Goal: Information Seeking & Learning: Learn about a topic

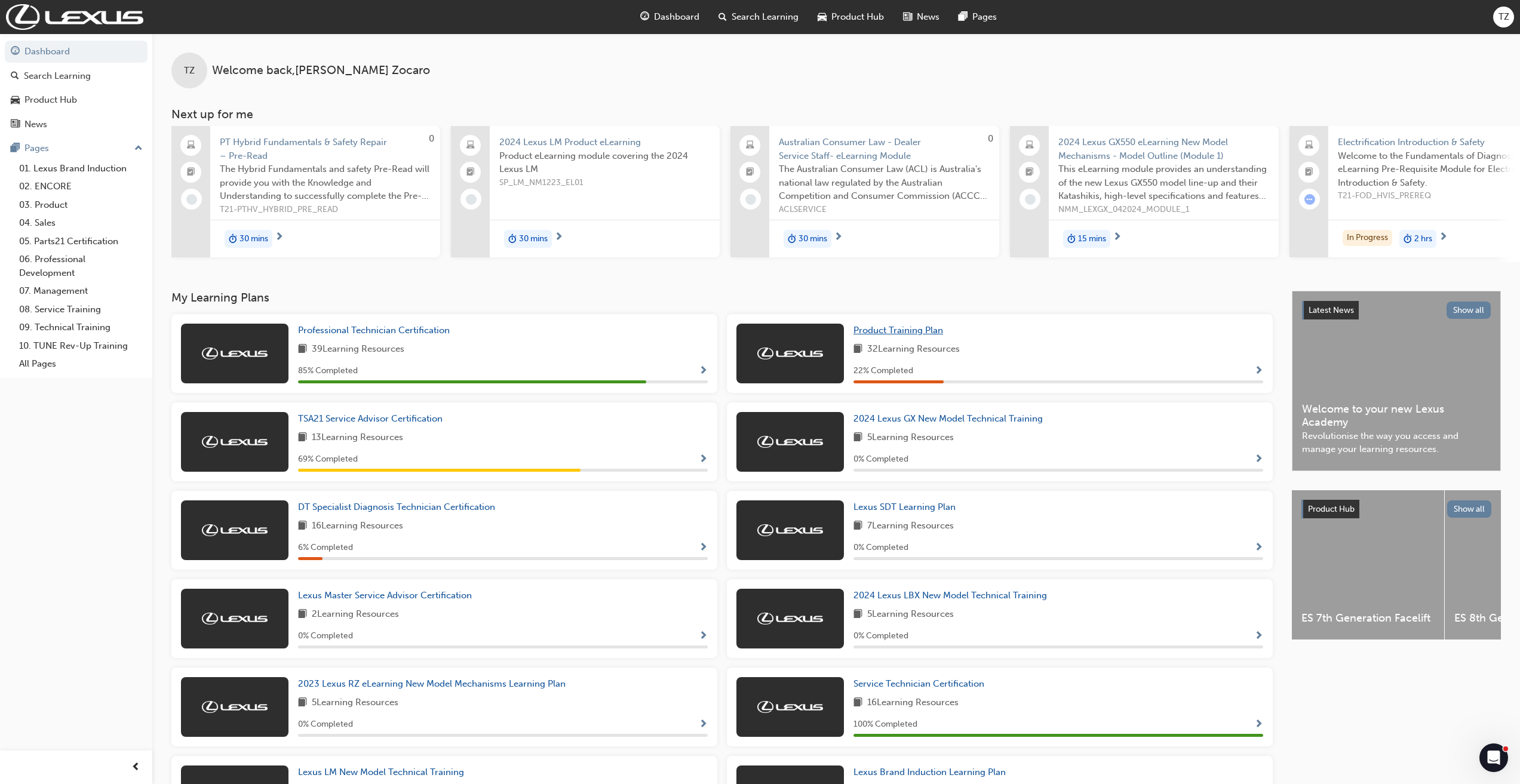
click at [918, 336] on span "Product Training Plan" at bounding box center [898, 330] width 90 height 11
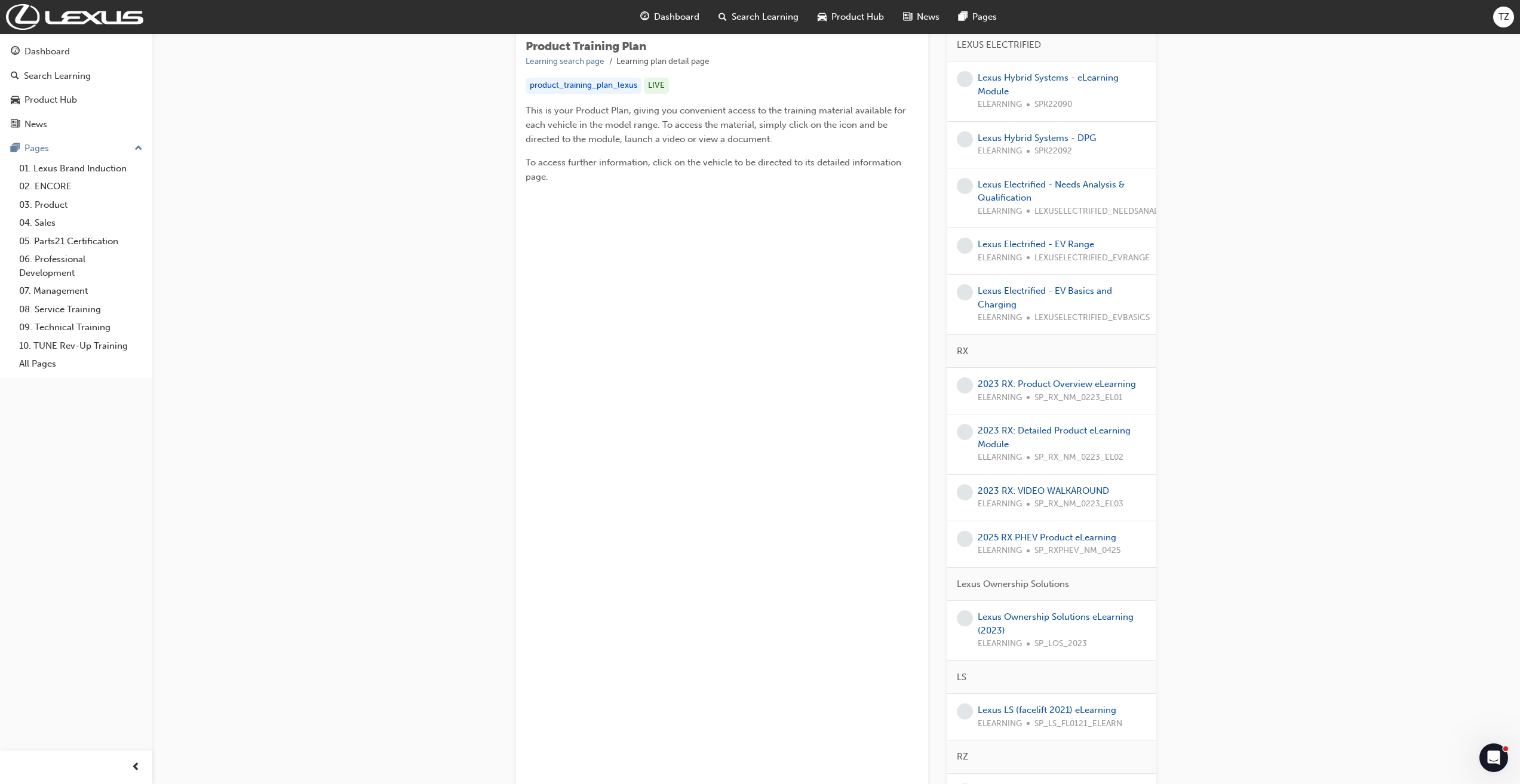
scroll to position [298, 0]
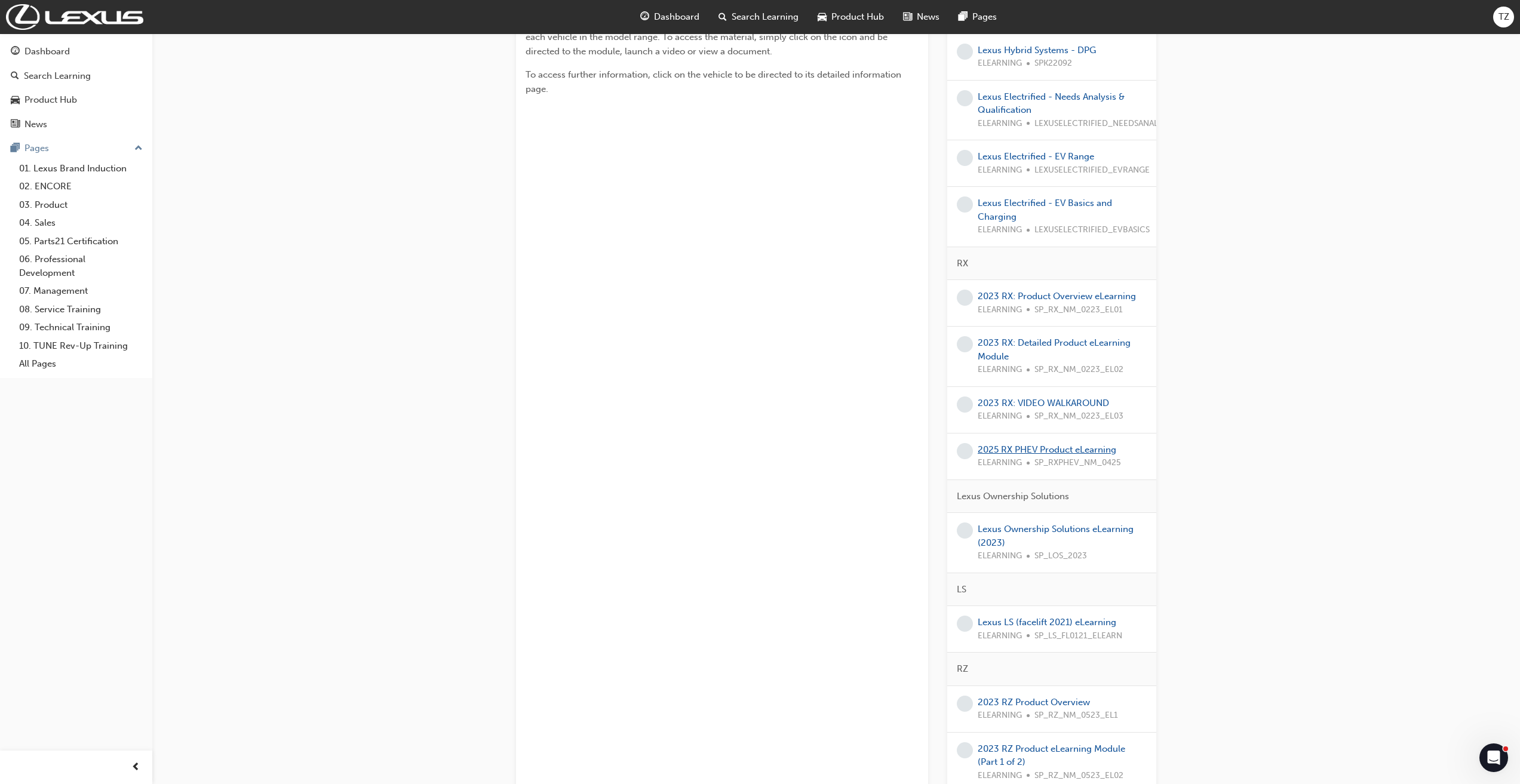
click at [1057, 450] on link "2025 RX PHEV Product eLearning" at bounding box center [1047, 450] width 139 height 11
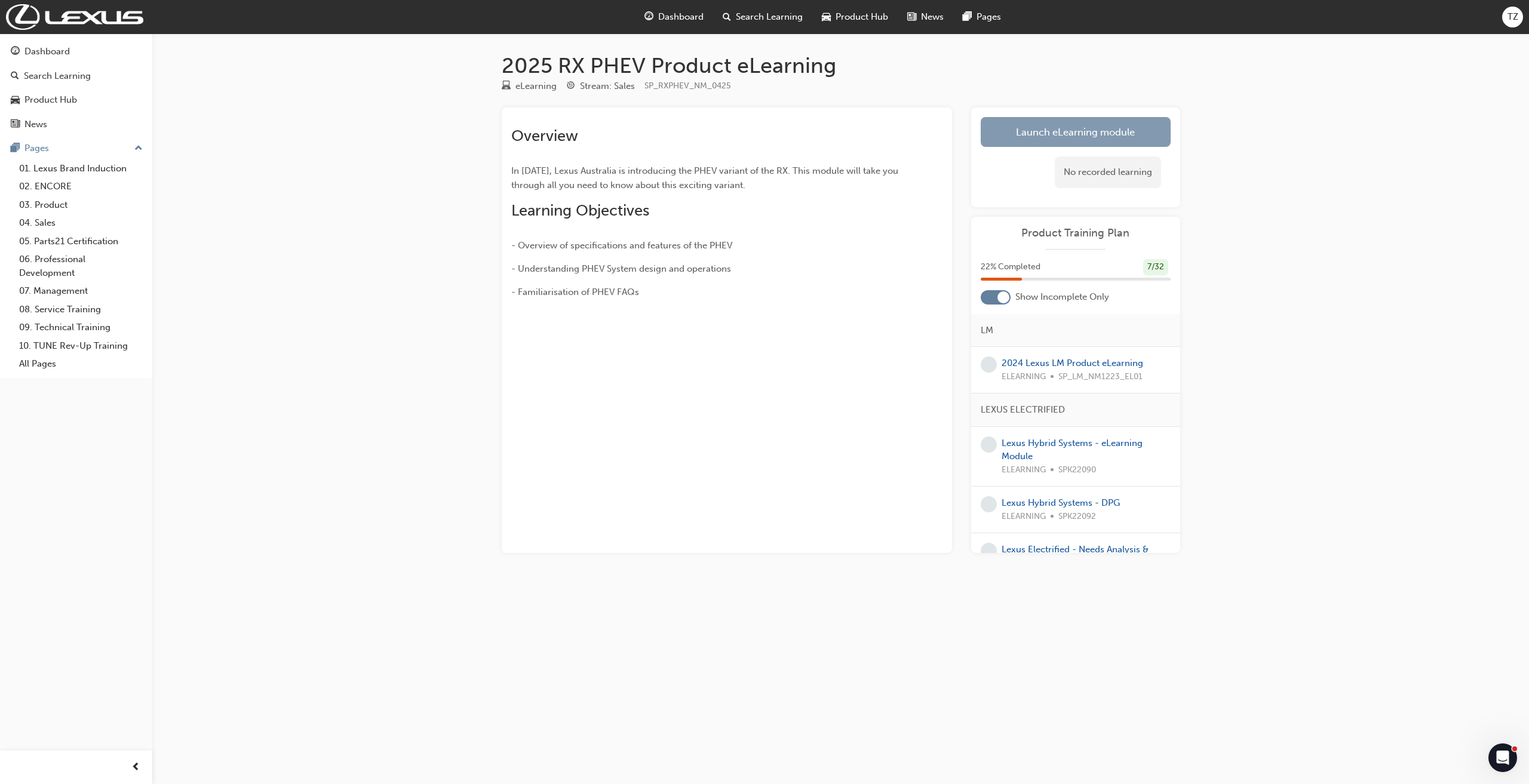
click at [1060, 129] on link "Launch eLearning module" at bounding box center [1075, 132] width 190 height 30
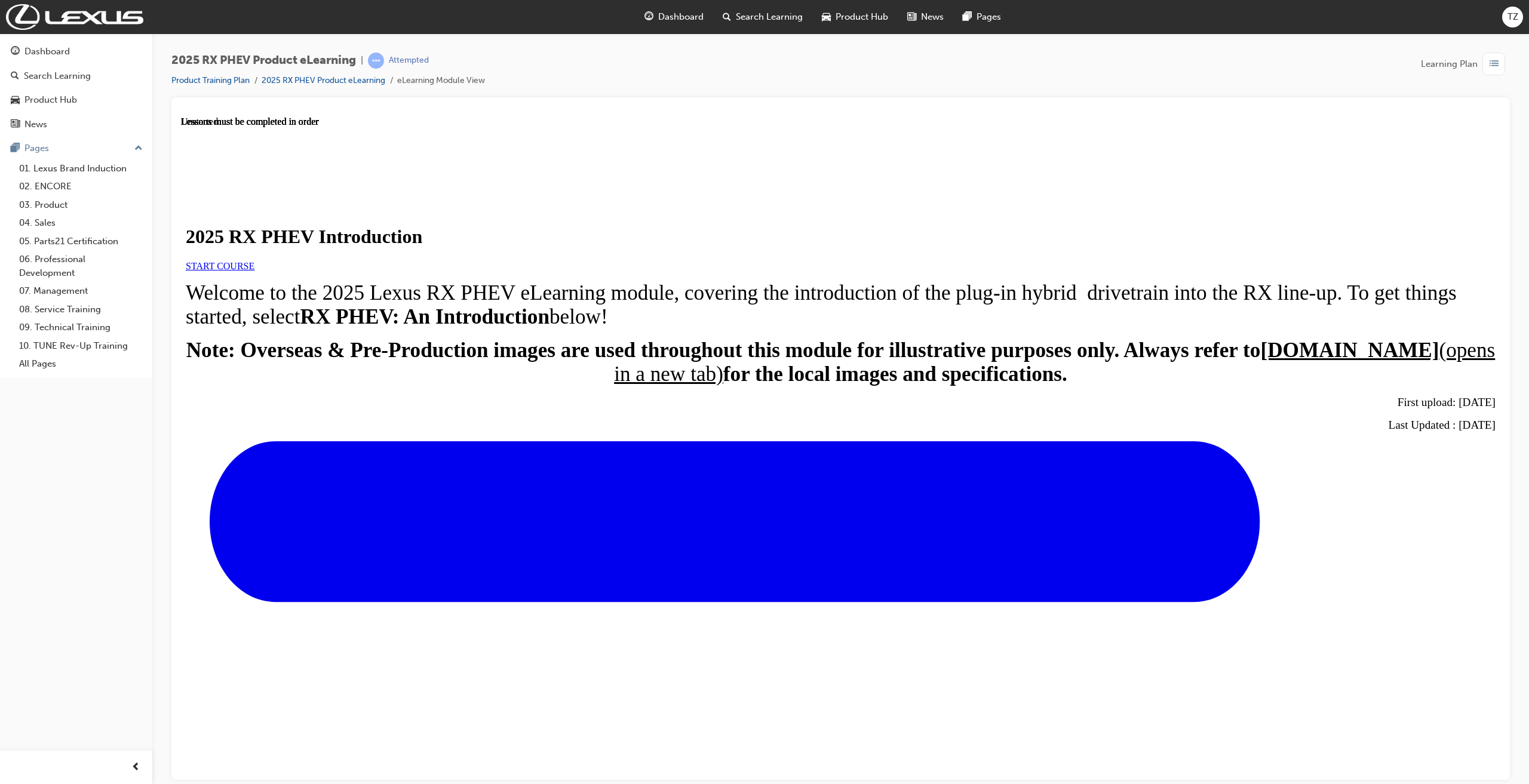
scroll to position [142, 0]
click at [254, 260] on link "START COURSE" at bounding box center [220, 265] width 69 height 10
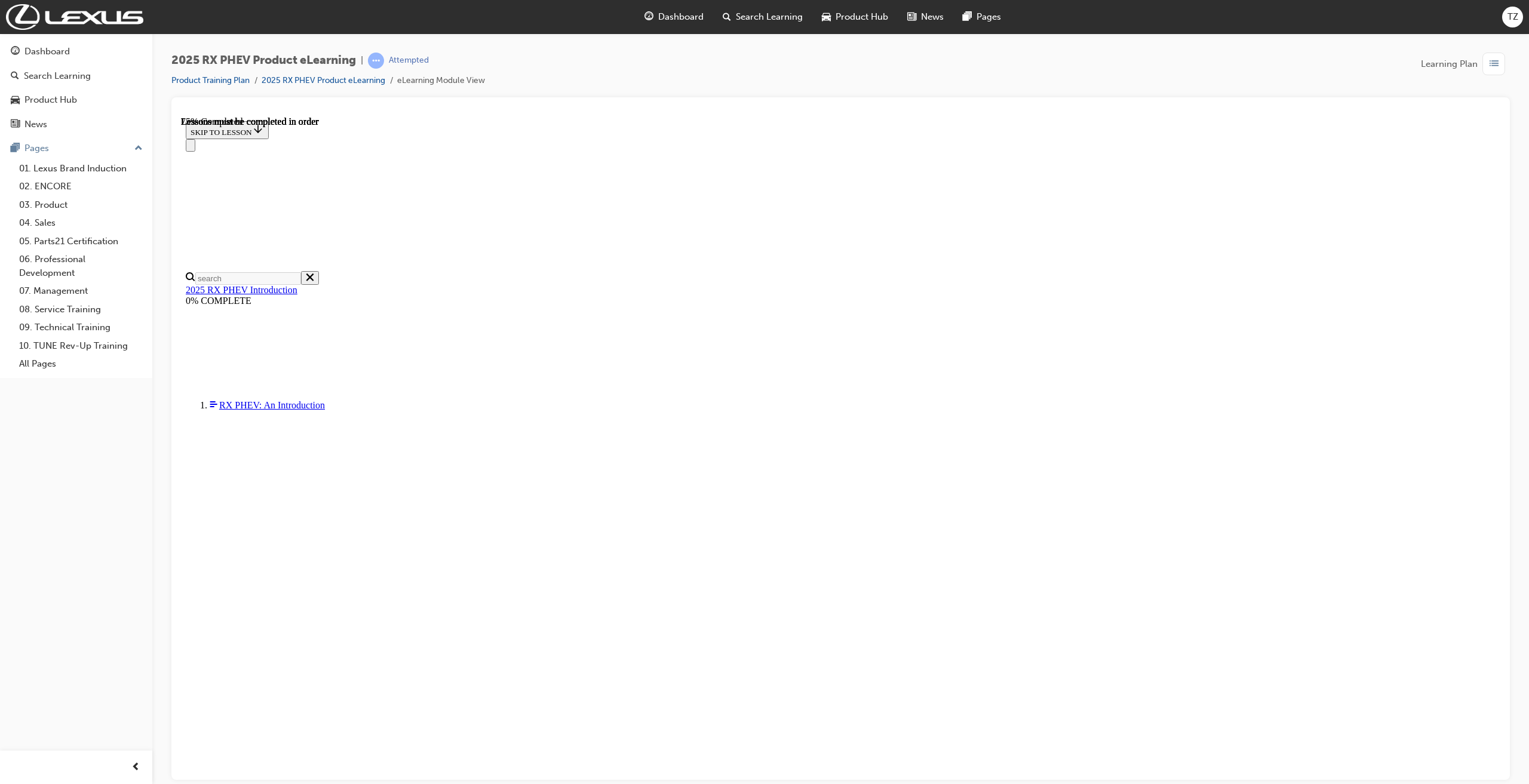
scroll to position [557, 0]
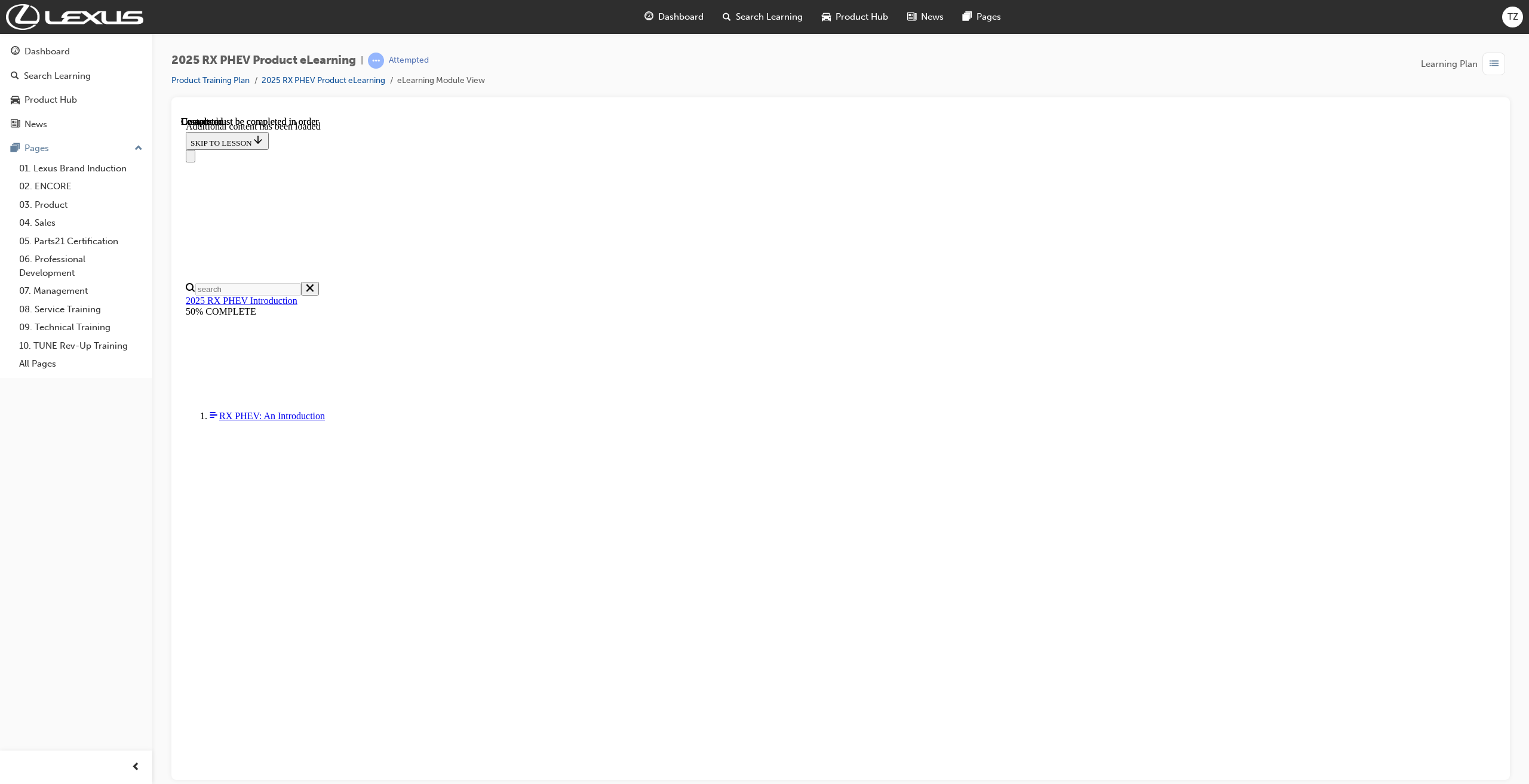
scroll to position [2239, 0]
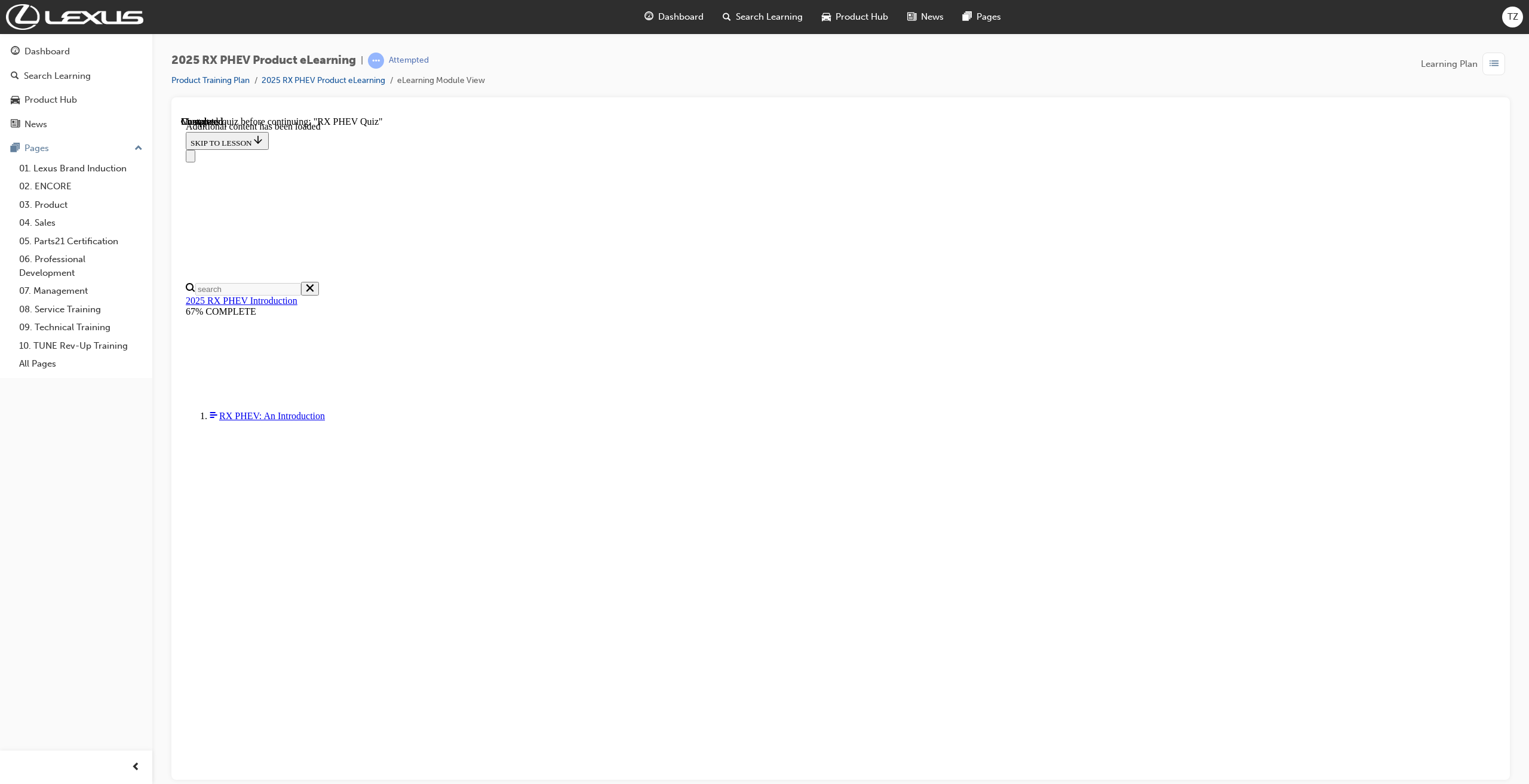
drag, startPoint x: 1117, startPoint y: 607, endPoint x: 1109, endPoint y: 601, distance: 10.0
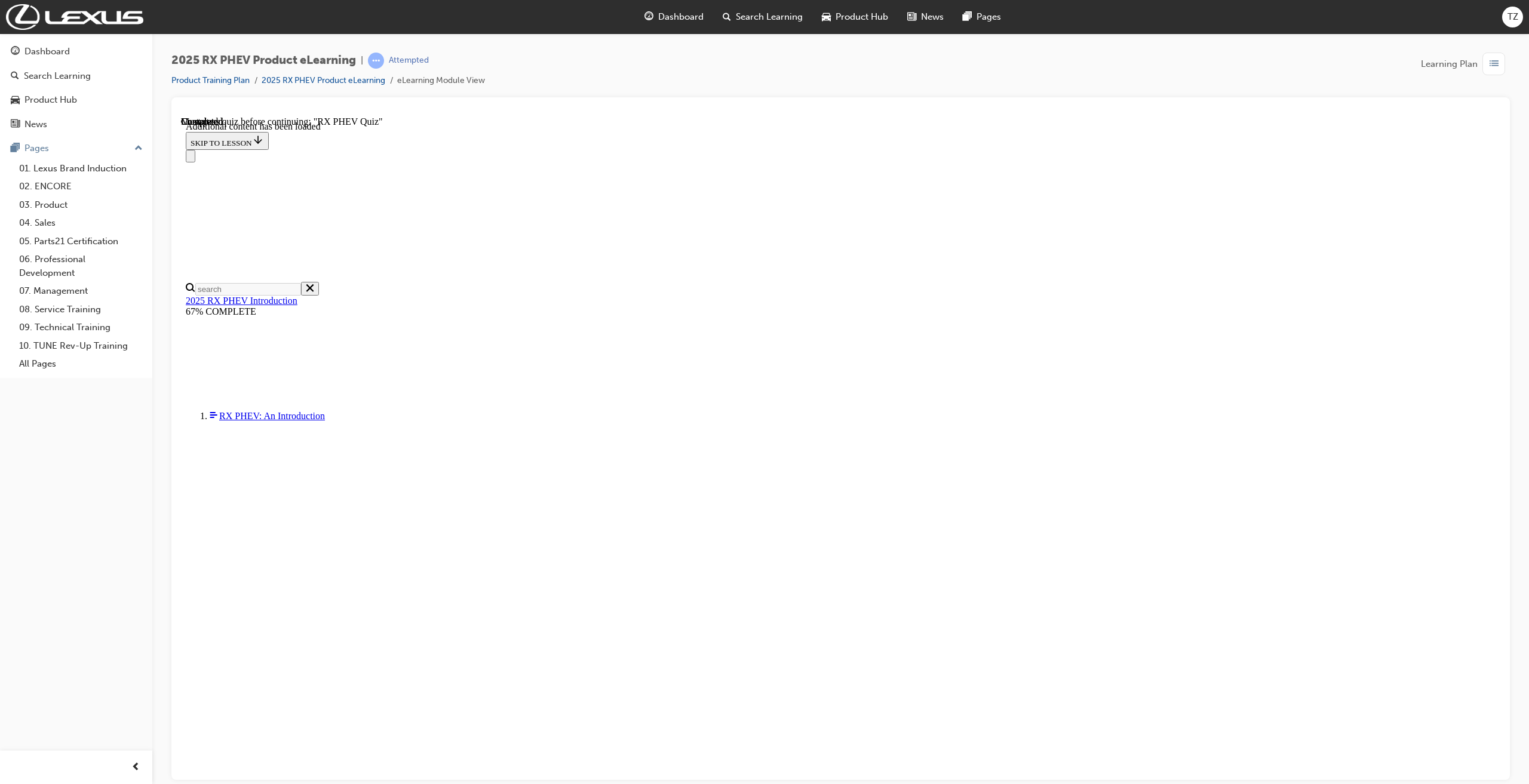
scroll to position [818, 0]
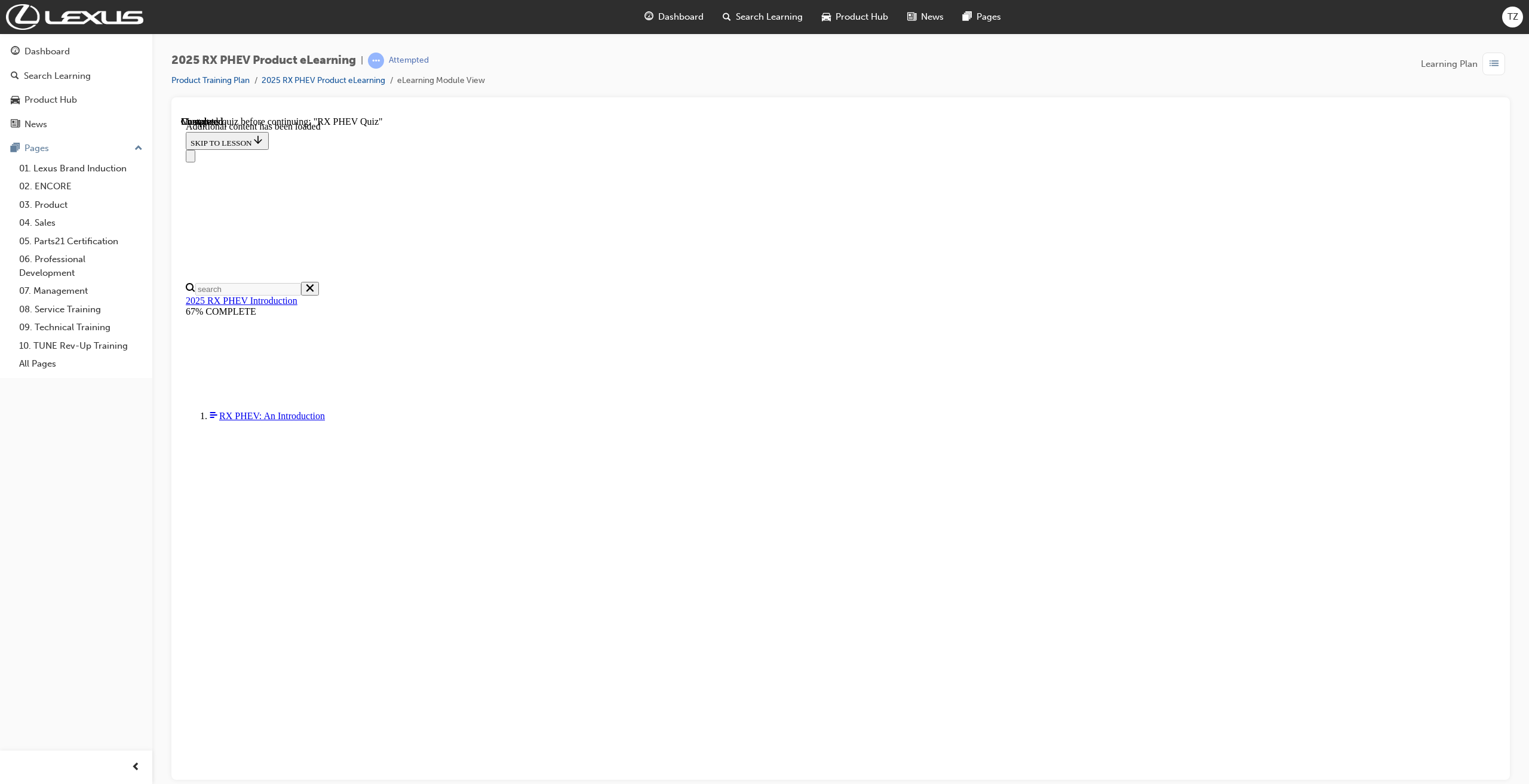
radio input "true"
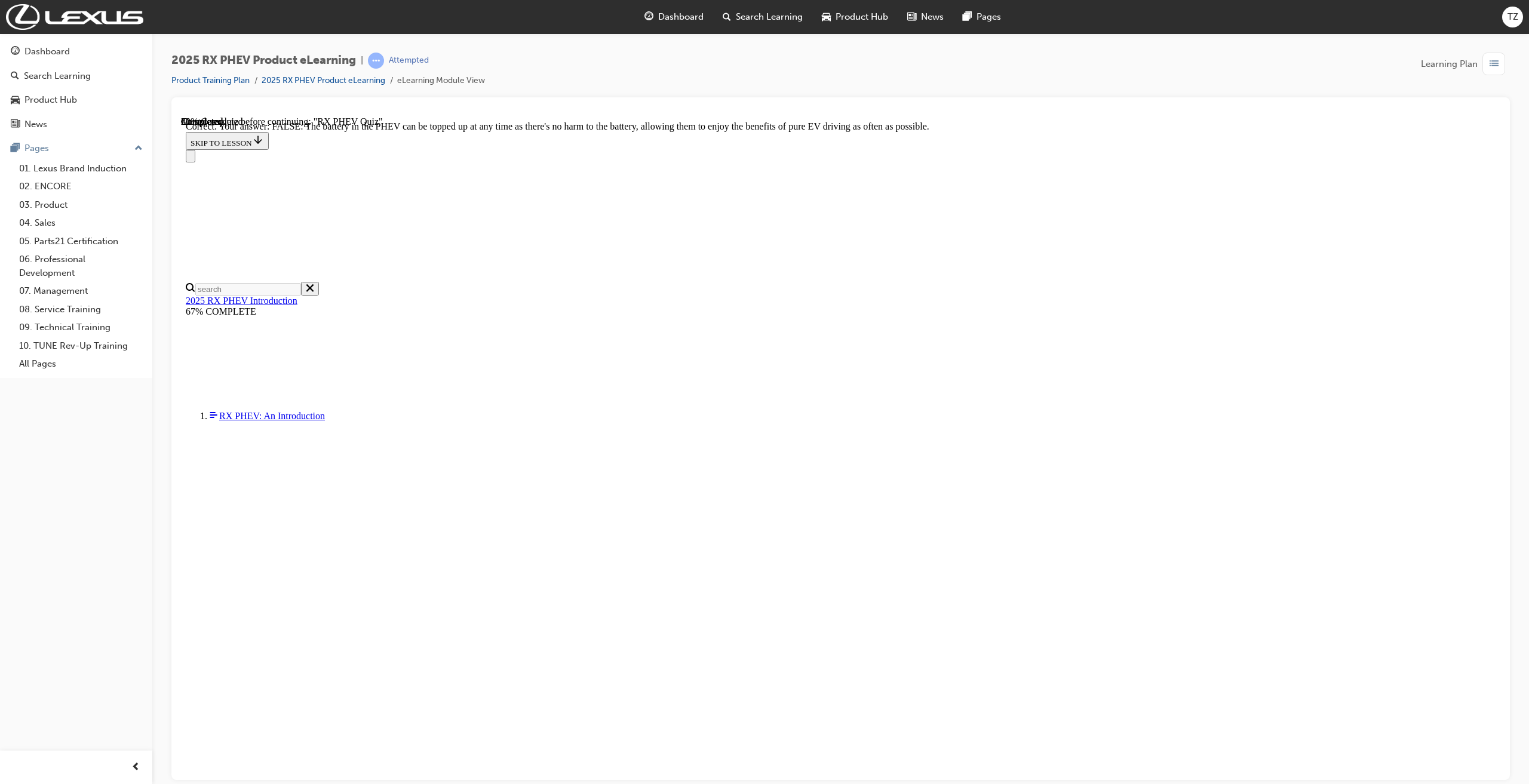
radio input "true"
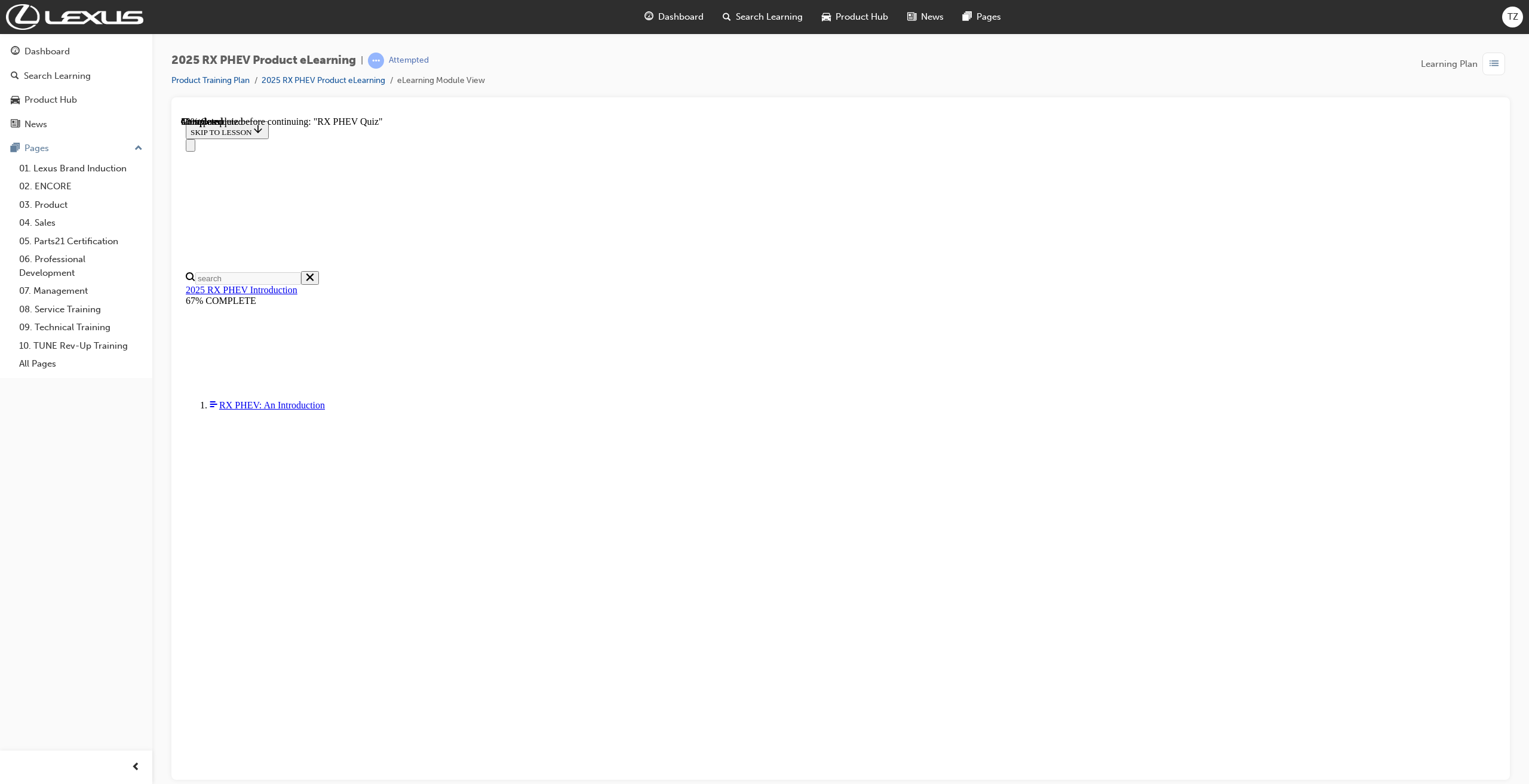
radio input "true"
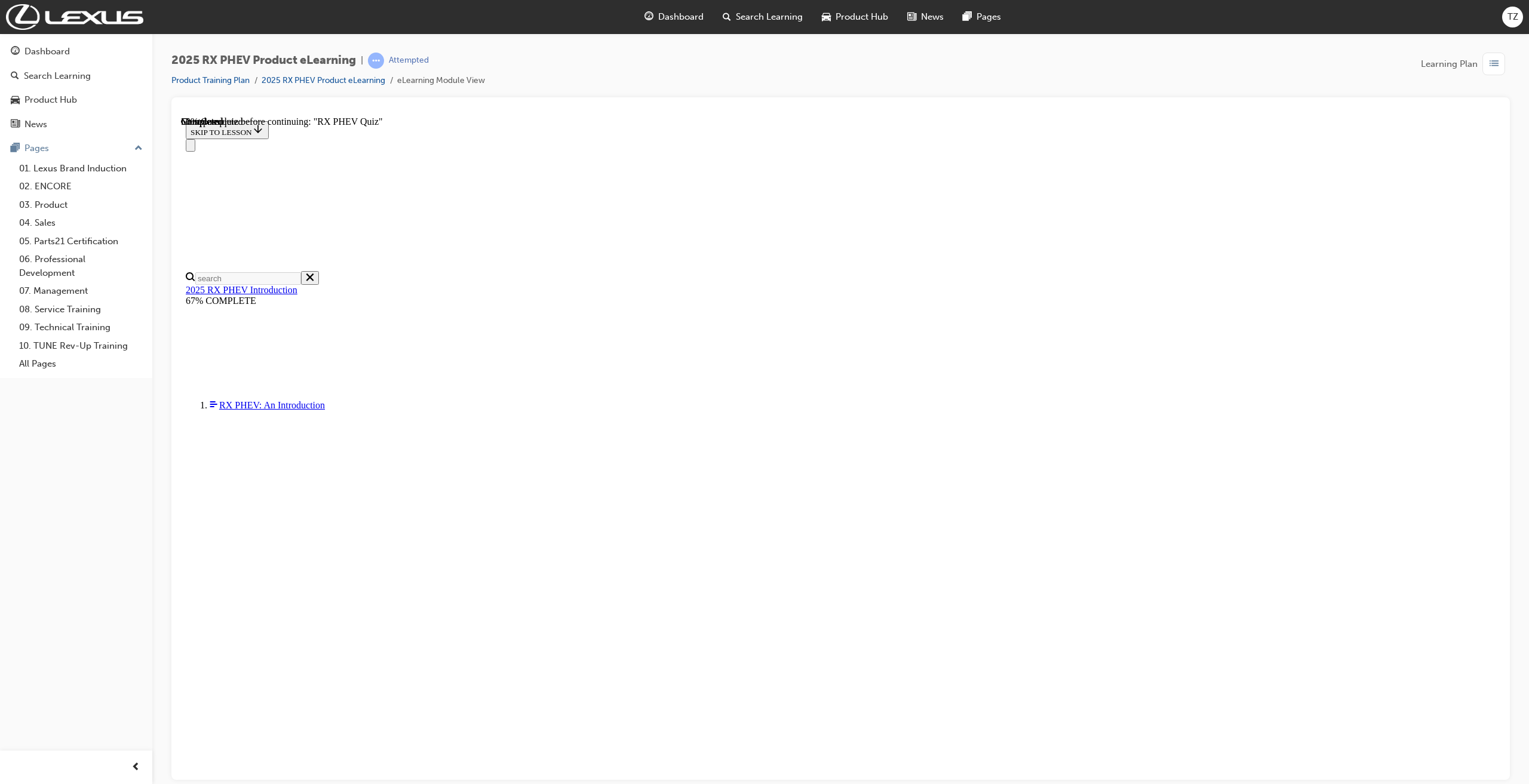
radio input "true"
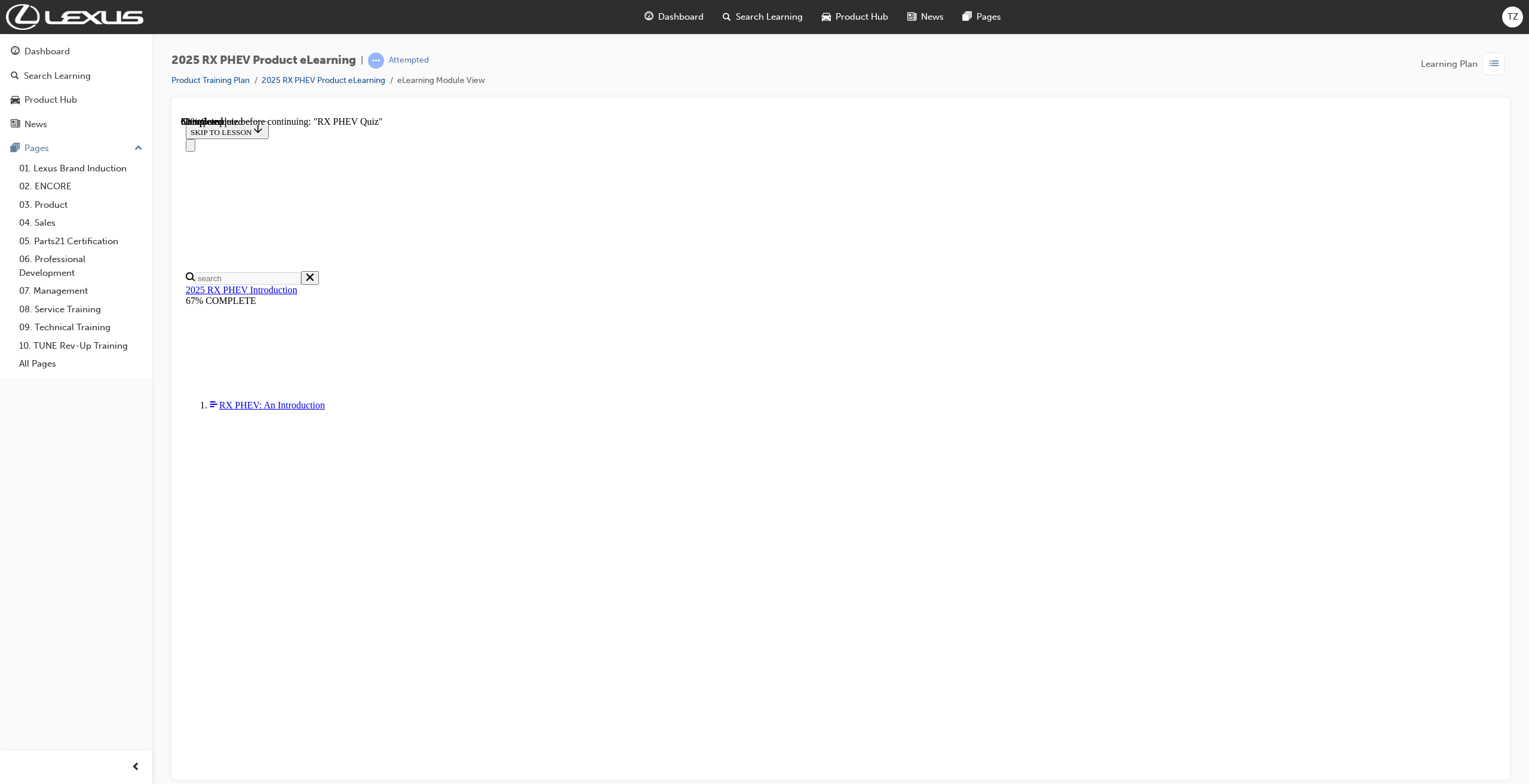
radio input "true"
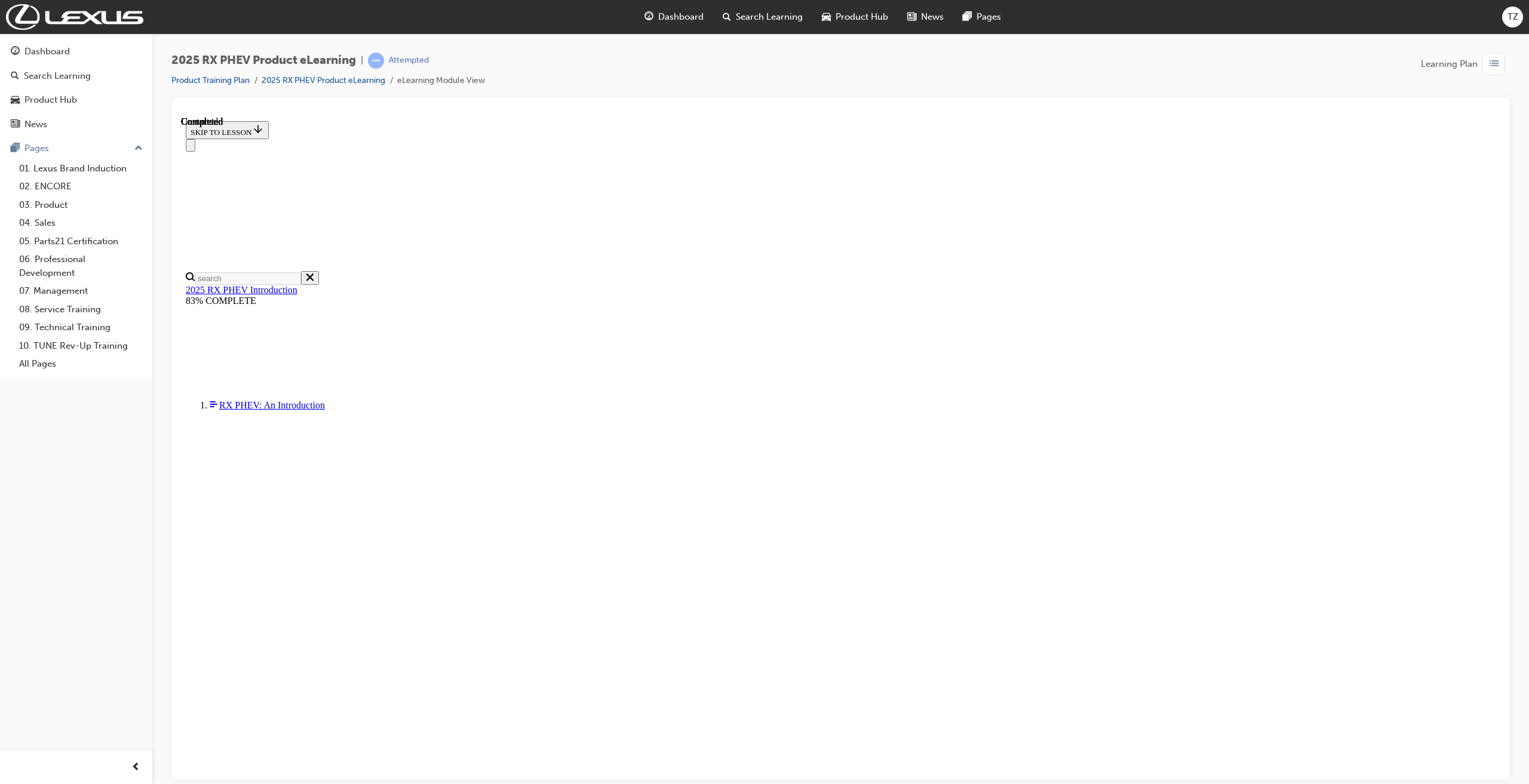
scroll to position [82, 0]
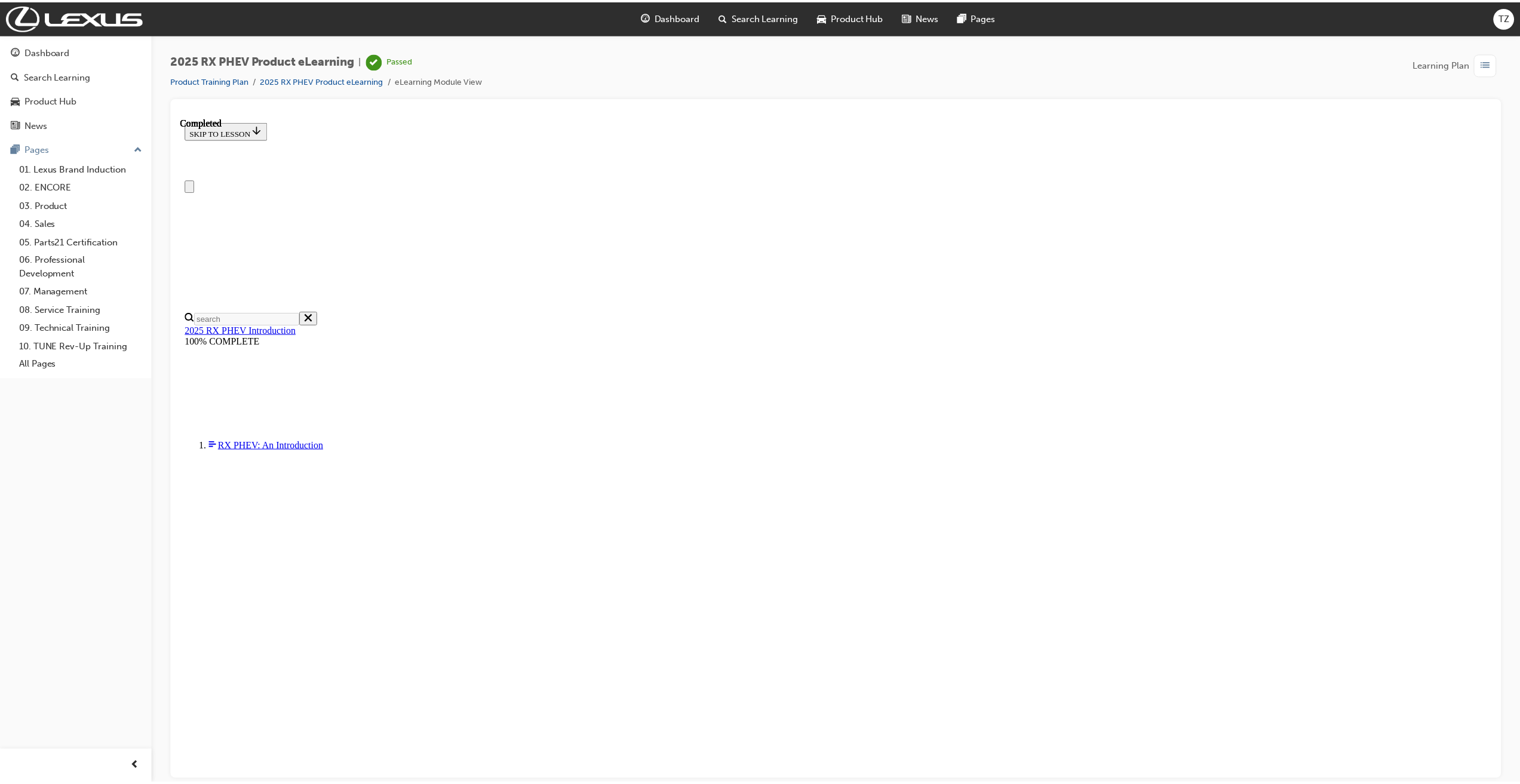
scroll to position [135, 0]
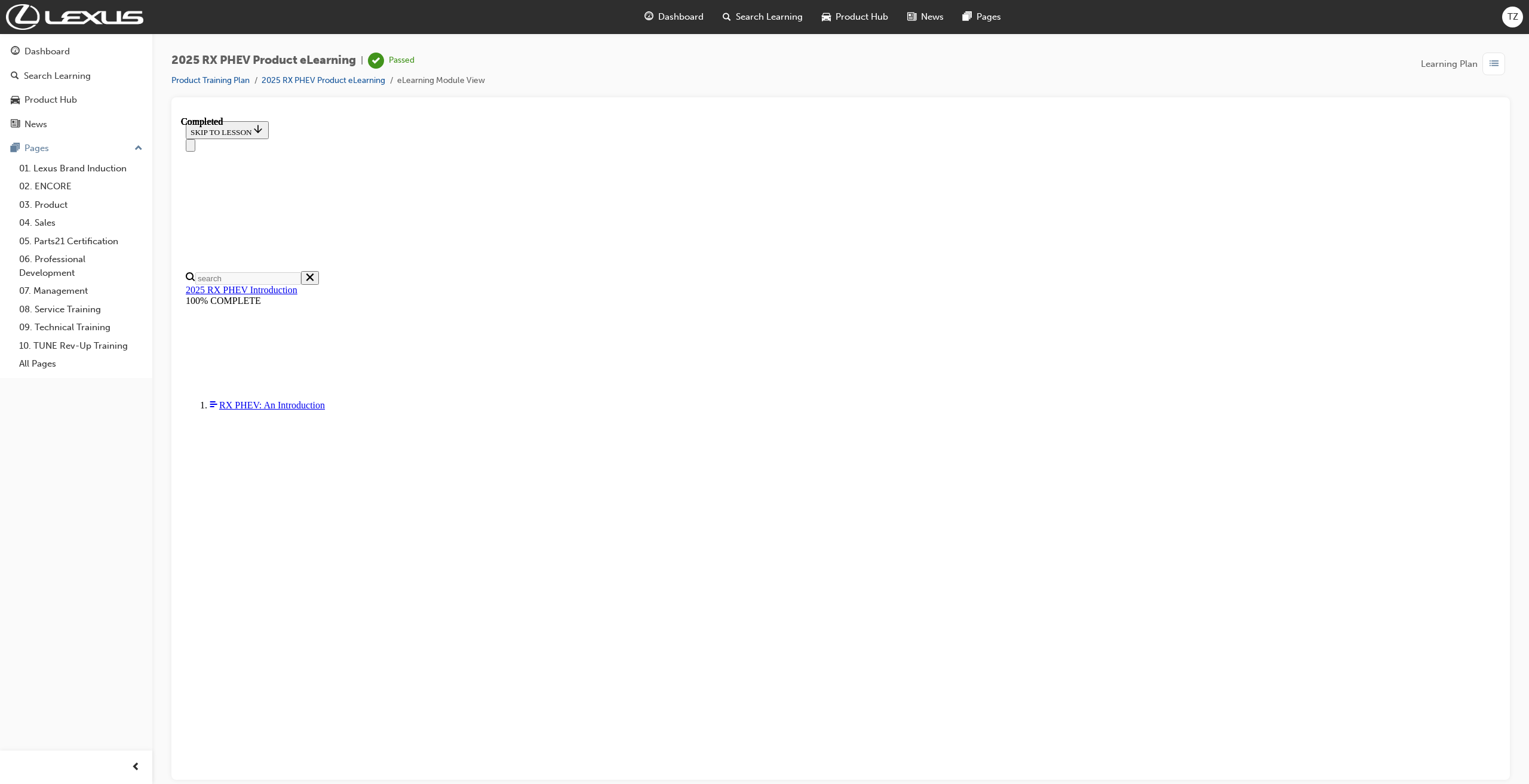
click at [1461, 68] on span "Learning Plan" at bounding box center [1449, 64] width 56 height 14
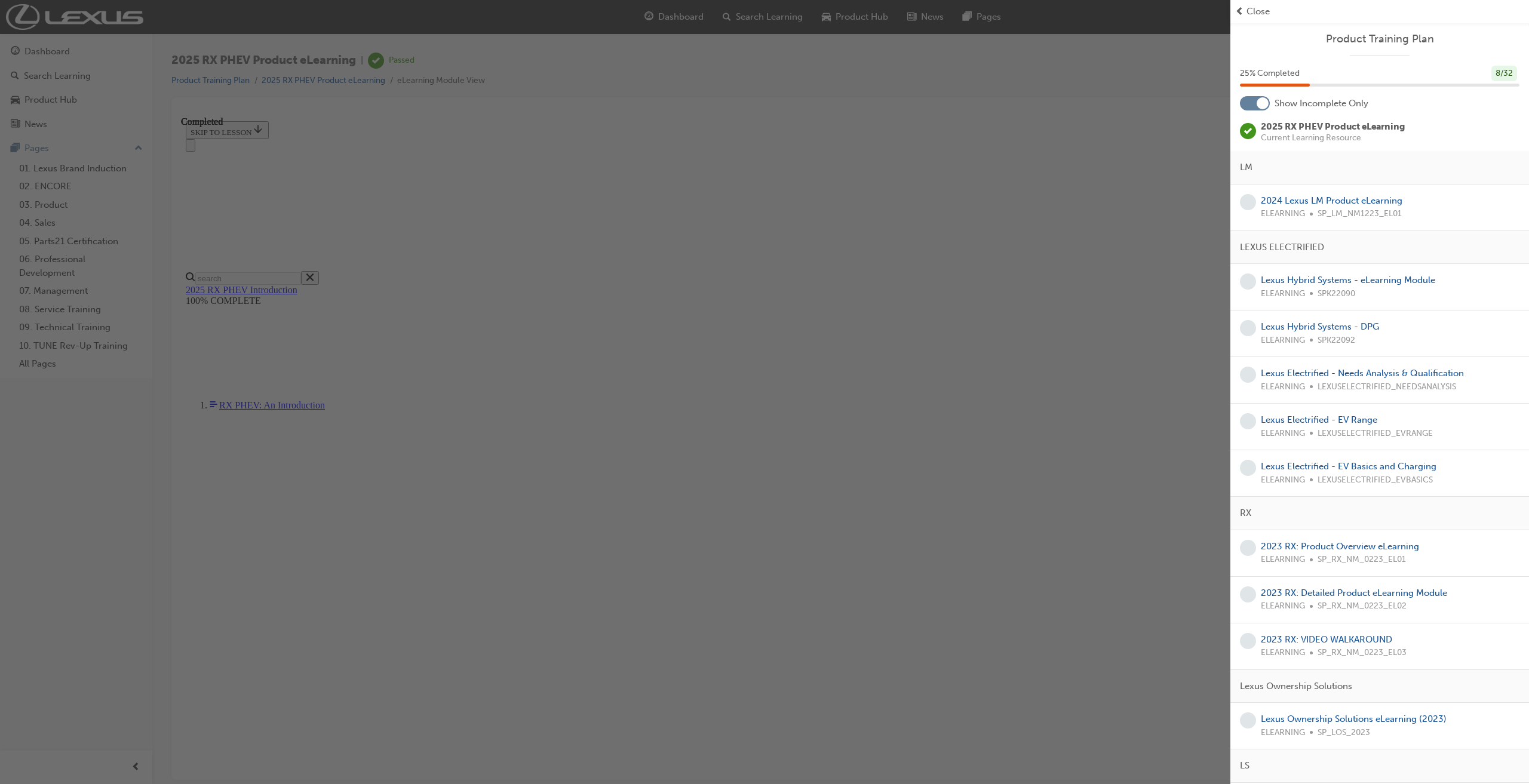
click at [1245, 15] on div "Close" at bounding box center [1379, 12] width 289 height 14
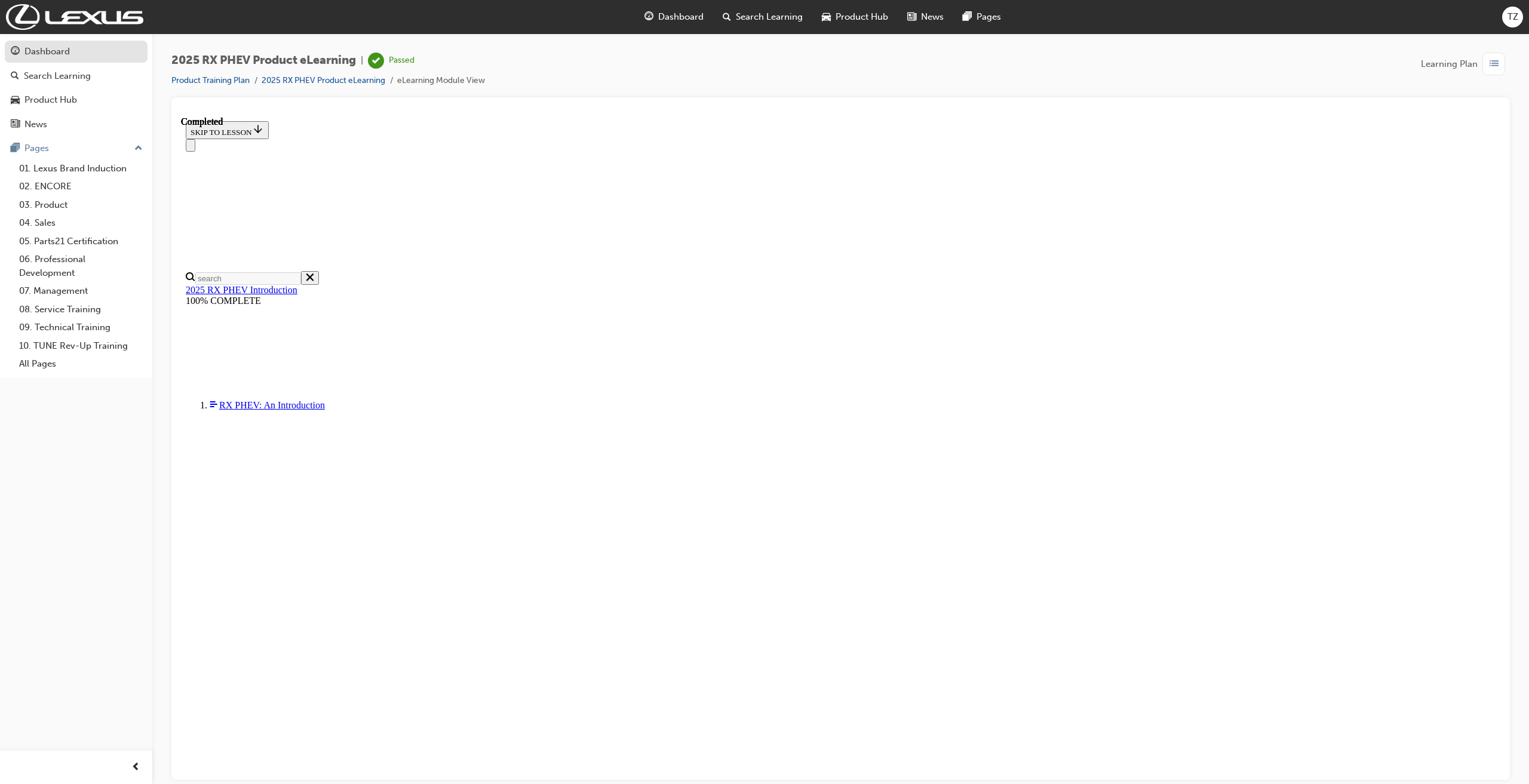
click at [59, 50] on div "Dashboard" at bounding box center [47, 52] width 45 height 14
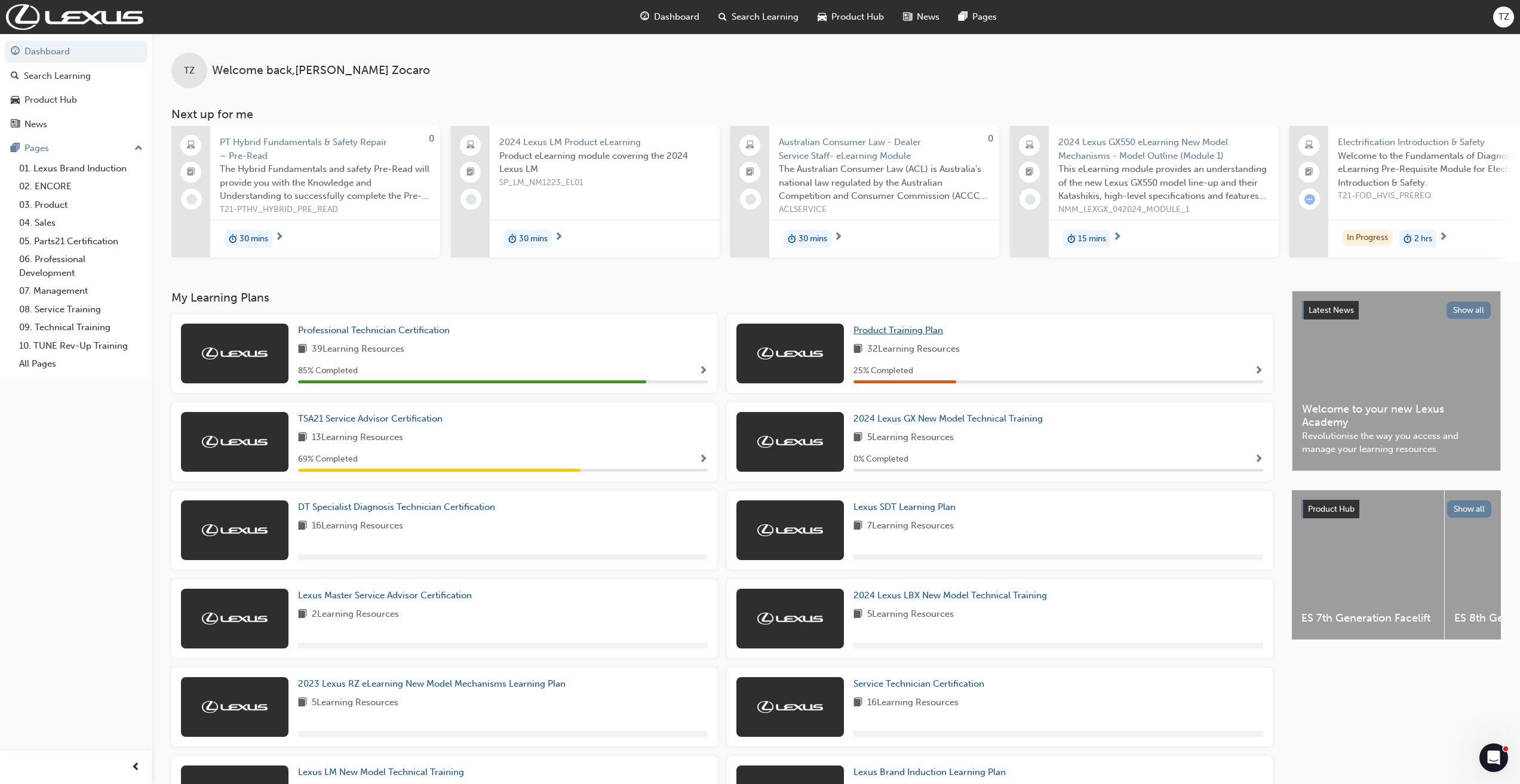
click at [886, 336] on span "Product Training Plan" at bounding box center [898, 330] width 90 height 11
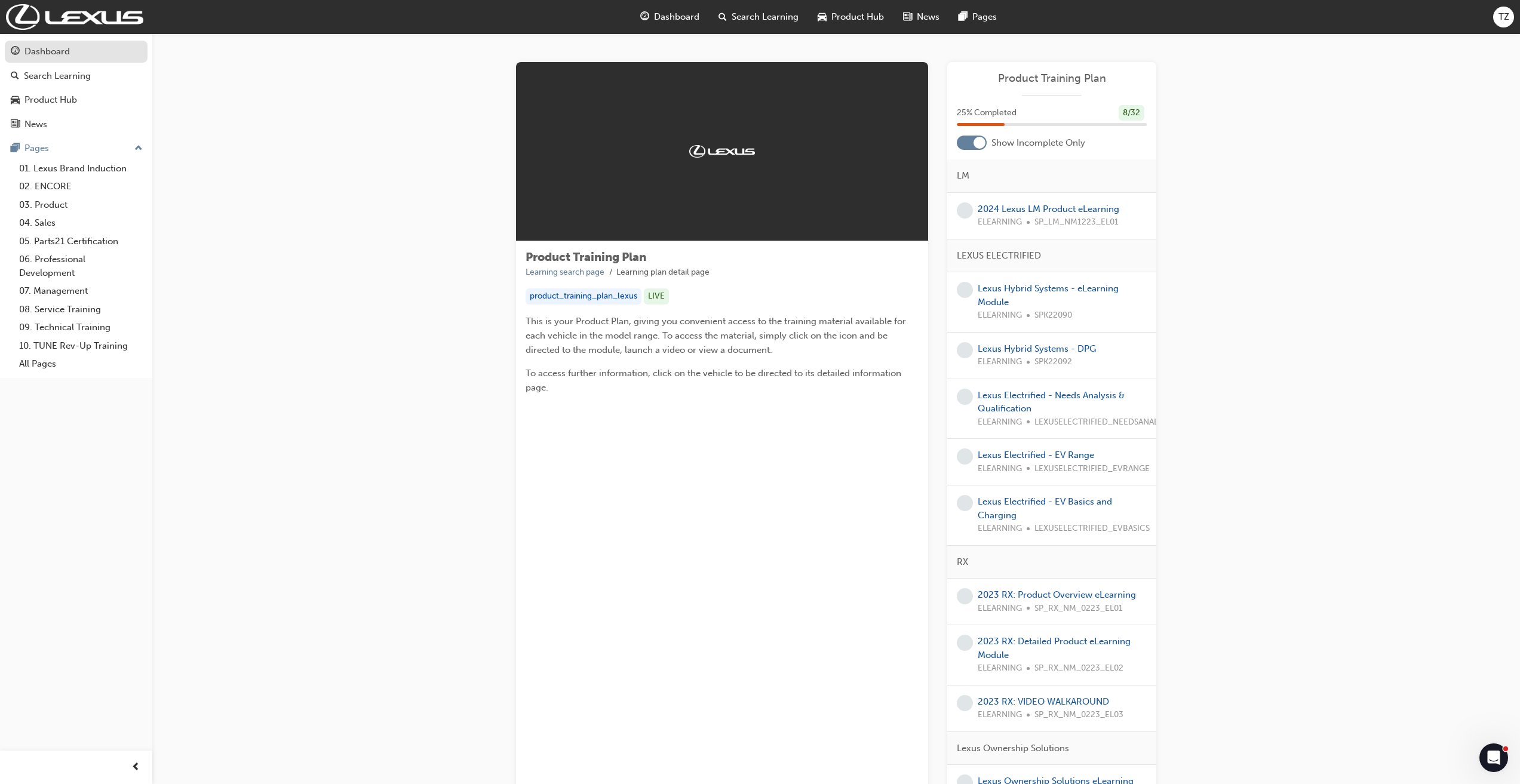
click at [33, 53] on div "Dashboard" at bounding box center [47, 52] width 45 height 14
